Goal: Task Accomplishment & Management: Manage account settings

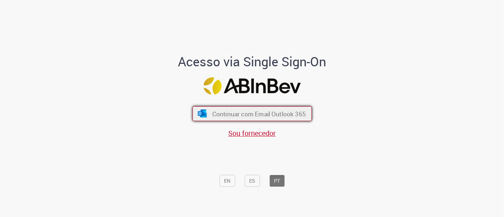
click at [257, 112] on span "Continuar com Email Outlook 365" at bounding box center [259, 113] width 94 height 8
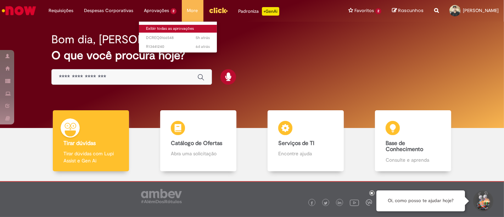
click at [158, 28] on link "Exibir todas as aprovações" at bounding box center [178, 29] width 78 height 8
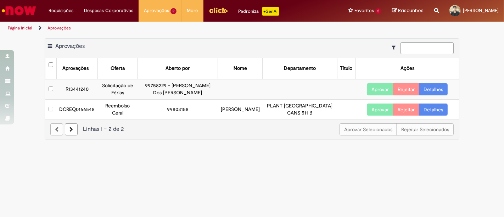
click at [374, 108] on button "Aprovar" at bounding box center [380, 109] width 27 height 12
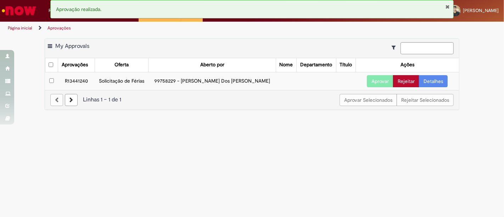
click at [408, 83] on button "Rejeitar" at bounding box center [406, 81] width 26 height 12
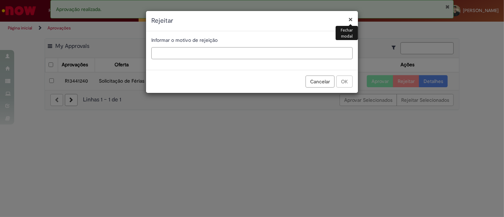
click at [283, 54] on input "text" at bounding box center [251, 53] width 201 height 12
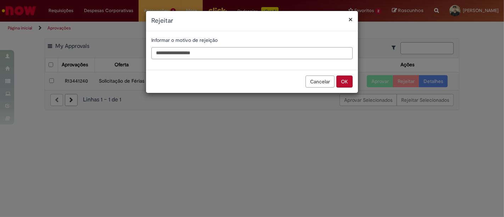
type input "**********"
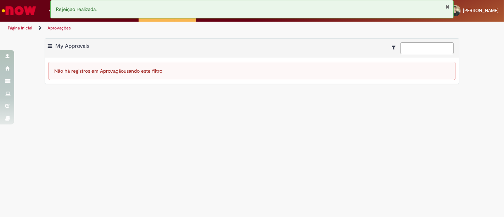
click at [448, 7] on button "Fechar Notificação" at bounding box center [447, 7] width 5 height 6
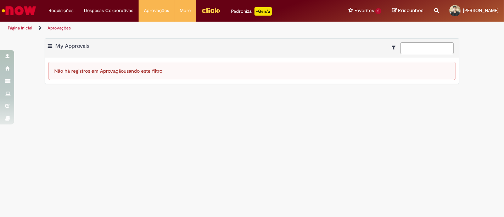
click at [27, 11] on img "Ir para a Homepage" at bounding box center [19, 11] width 36 height 14
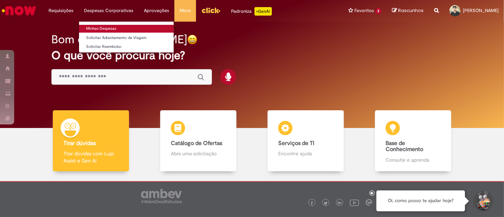
click at [107, 28] on link "Minhas Despesas" at bounding box center [126, 29] width 95 height 8
click at [105, 29] on link "Minhas Despesas" at bounding box center [126, 29] width 95 height 8
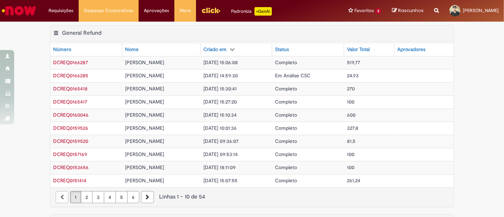
click at [15, 12] on img "Ir para a Homepage" at bounding box center [19, 11] width 36 height 14
